Goal: Information Seeking & Learning: Stay updated

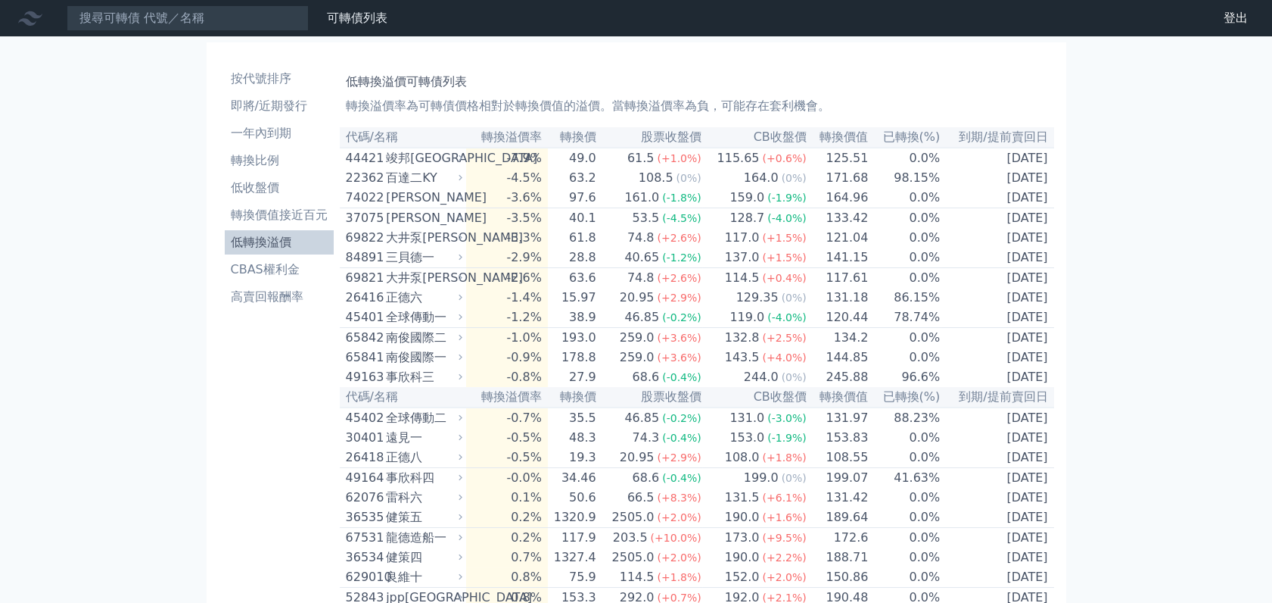
drag, startPoint x: 1229, startPoint y: 3, endPoint x: 272, endPoint y: 384, distance: 1029.0
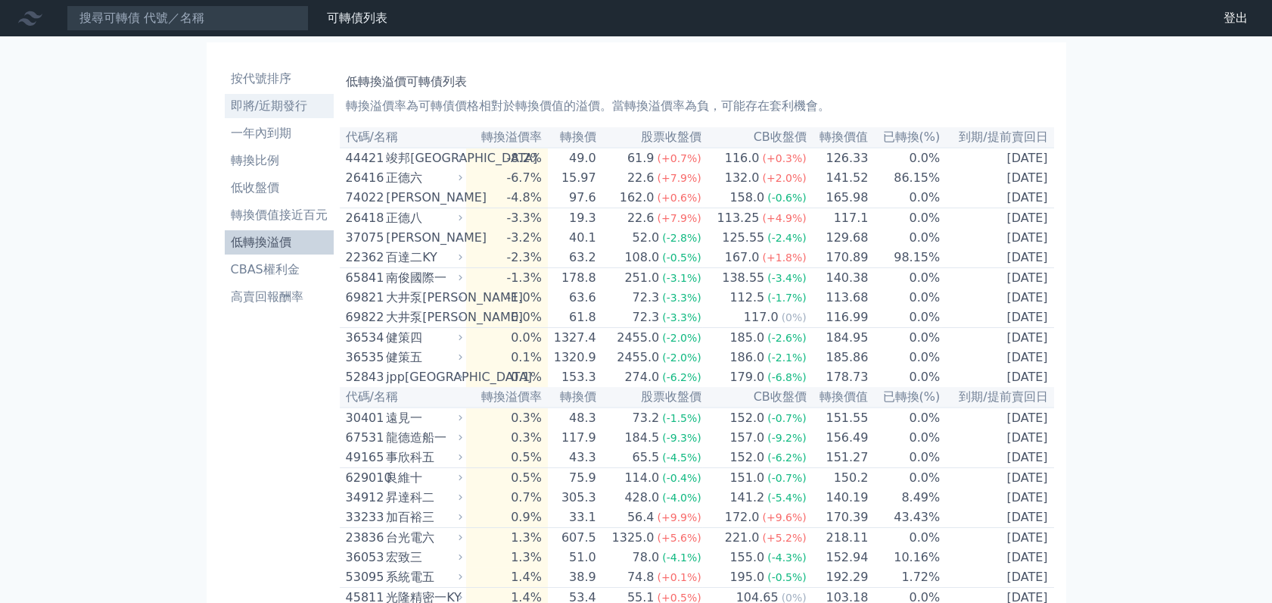
click at [278, 106] on li "即將/近期發行" at bounding box center [279, 106] width 109 height 18
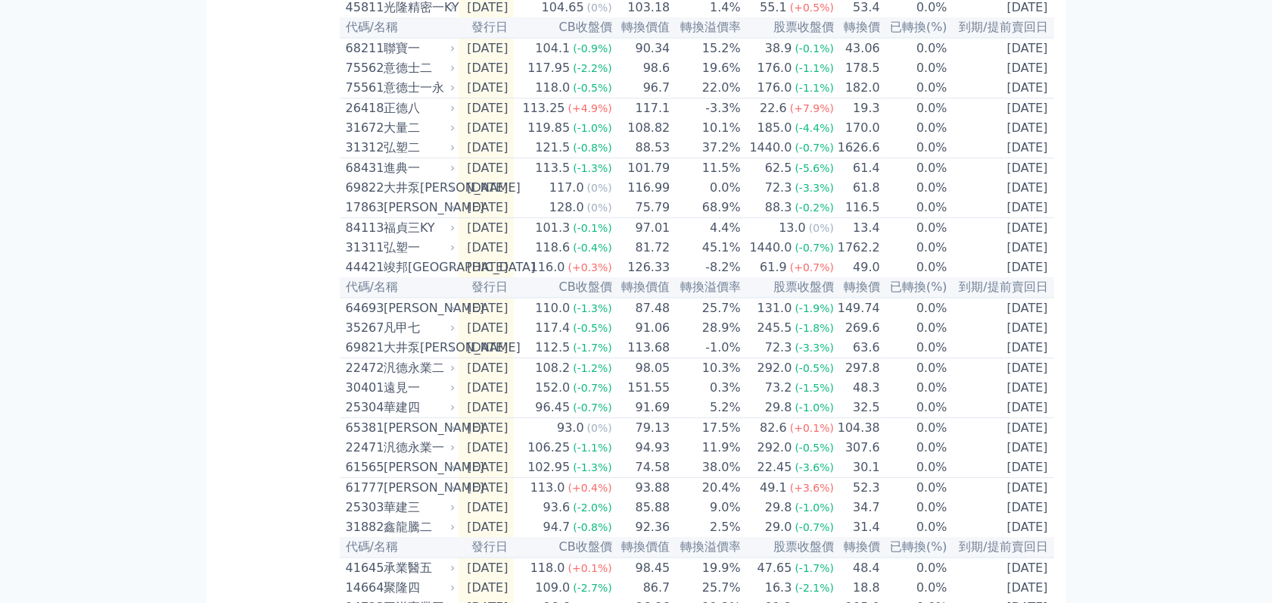
scroll to position [31, 0]
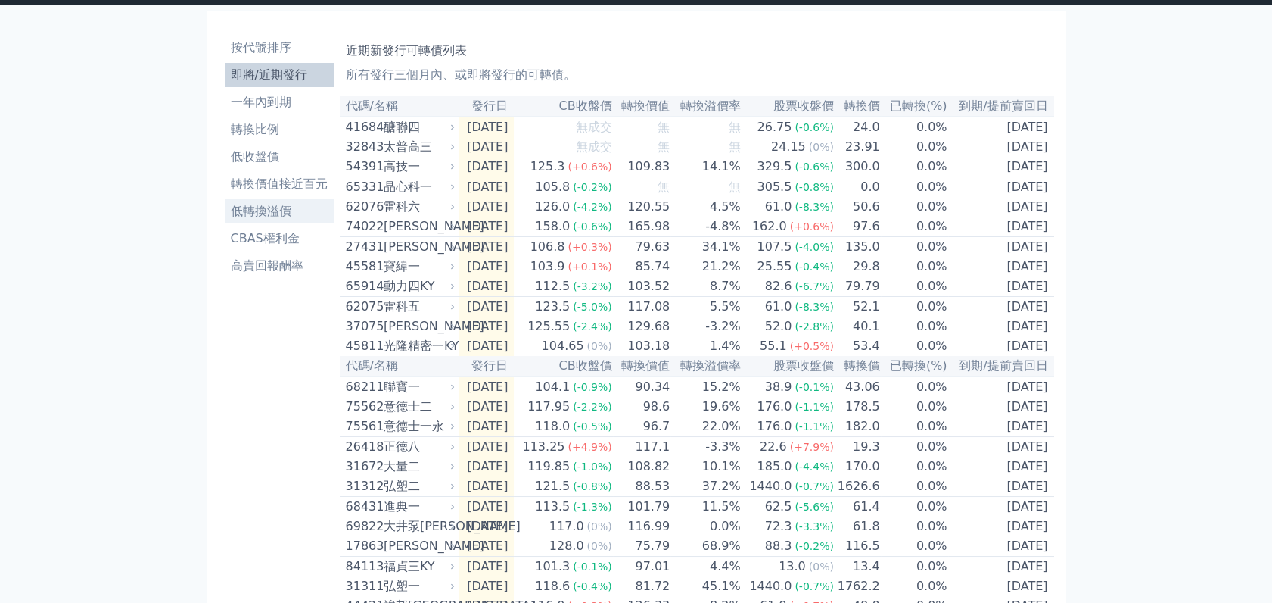
click at [274, 207] on li "低轉換溢價" at bounding box center [279, 211] width 109 height 18
